Goal: Check status: Check status

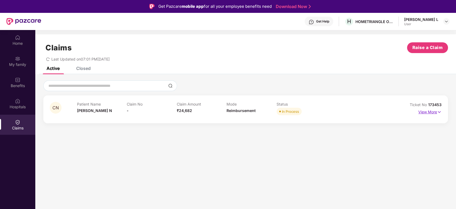
click at [428, 112] on p "View More" at bounding box center [429, 111] width 23 height 7
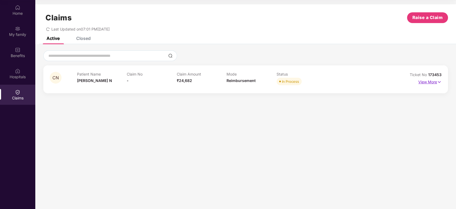
click at [433, 79] on p "View More" at bounding box center [429, 81] width 23 height 7
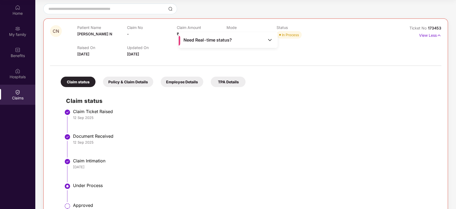
scroll to position [91, 0]
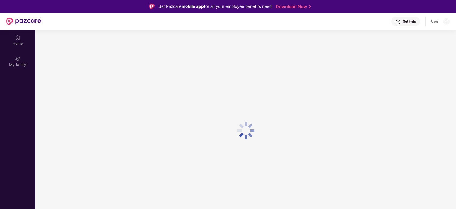
scroll to position [30, 0]
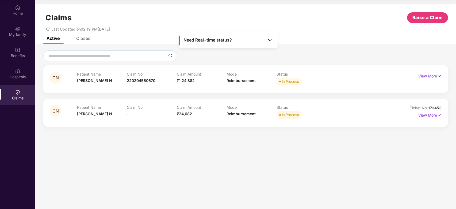
click at [433, 76] on p "View More" at bounding box center [429, 75] width 23 height 7
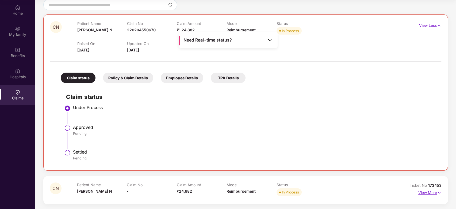
scroll to position [51, 0]
click at [432, 191] on p "View More" at bounding box center [429, 191] width 23 height 7
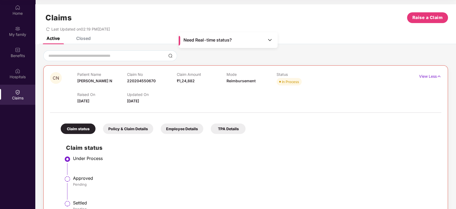
scroll to position [0, 0]
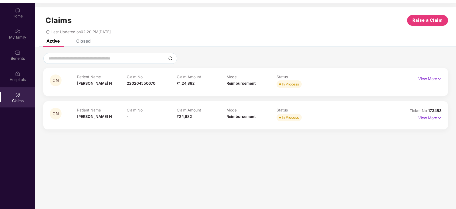
scroll to position [30, 0]
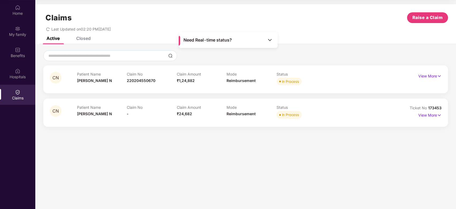
drag, startPoint x: 171, startPoint y: 156, endPoint x: 144, endPoint y: 127, distance: 39.6
click at [171, 156] on section "Claims Raise a Claim Last Updated on 02:20 PM, 18 Sep 2025 Active Closed CN Pat…" at bounding box center [245, 104] width 421 height 209
click at [133, 111] on div "Claim No -" at bounding box center [152, 112] width 50 height 15
click at [132, 109] on p "Claim No" at bounding box center [152, 107] width 50 height 5
click at [131, 108] on p "Claim No" at bounding box center [152, 107] width 50 height 5
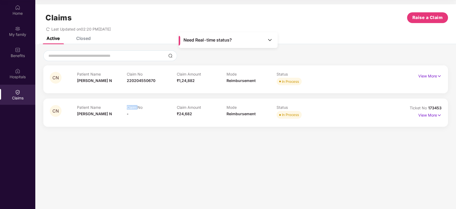
click at [131, 108] on p "Claim No" at bounding box center [152, 107] width 50 height 5
click at [208, 159] on section "Claims Raise a Claim Last Updated on 02:20 PM, 18 Sep 2025 Active Closed CN Pat…" at bounding box center [245, 104] width 421 height 209
click at [211, 14] on div "Claims Raise a Claim" at bounding box center [245, 17] width 405 height 11
drag, startPoint x: 156, startPoint y: 98, endPoint x: 190, endPoint y: 84, distance: 36.4
click at [159, 97] on div "CN Patient Name Charvi N Claim No 220204550670 Claim Amount ₹1,24,882 Mode Reim…" at bounding box center [245, 95] width 405 height 61
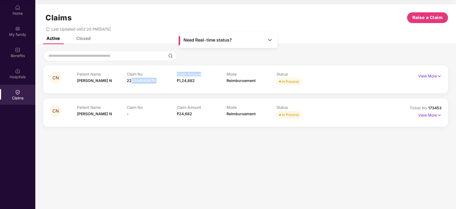
drag, startPoint x: 131, startPoint y: 79, endPoint x: 212, endPoint y: 75, distance: 81.1
click at [212, 75] on div "Patient Name Charvi N Claim No 220204550670 Claim Amount ₹1,24,882 Mode Reimbur…" at bounding box center [226, 79] width 299 height 15
click at [212, 75] on p "Claim Amount" at bounding box center [202, 74] width 50 height 5
click at [430, 75] on p "View More" at bounding box center [429, 75] width 23 height 7
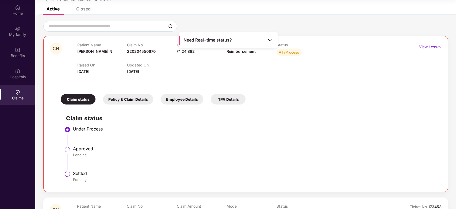
scroll to position [51, 0]
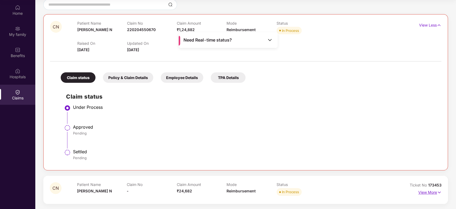
click at [430, 192] on p "View More" at bounding box center [429, 191] width 23 height 7
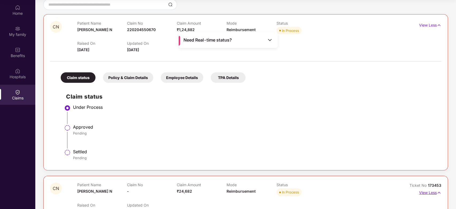
click at [422, 191] on p "View Less" at bounding box center [430, 191] width 22 height 7
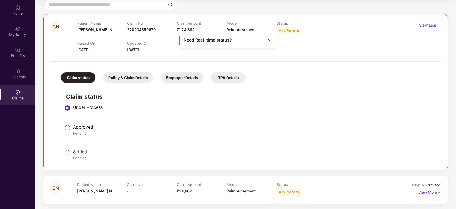
click at [422, 191] on p "View More" at bounding box center [429, 191] width 23 height 7
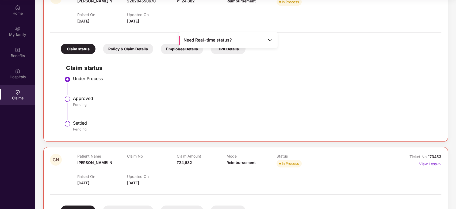
scroll to position [0, 0]
